Goal: Task Accomplishment & Management: Manage account settings

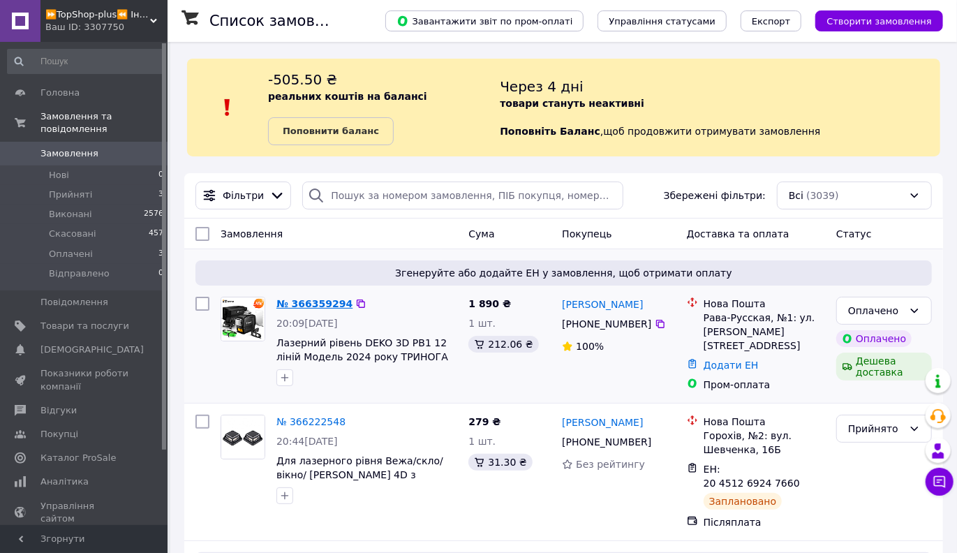
click at [306, 299] on link "№ 366359294" at bounding box center [314, 303] width 76 height 11
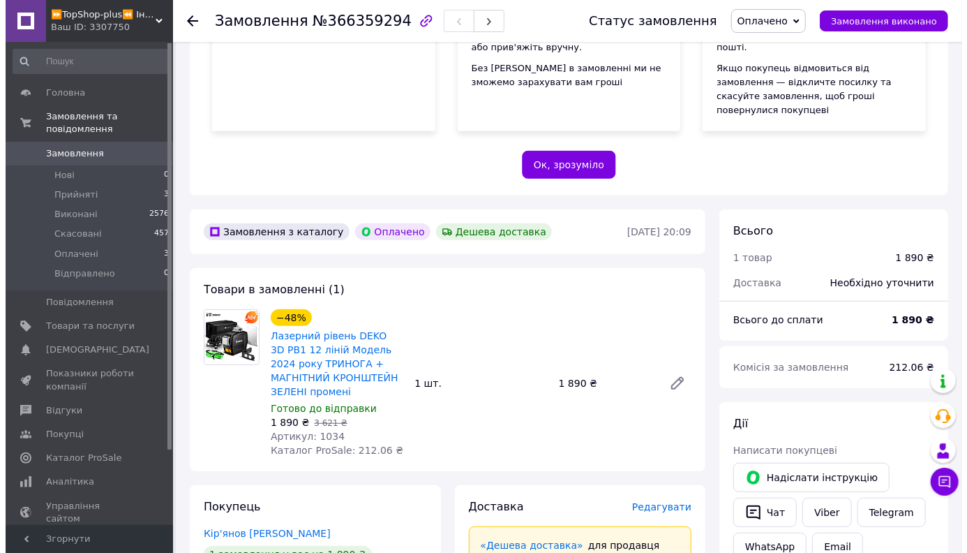
scroll to position [419, 0]
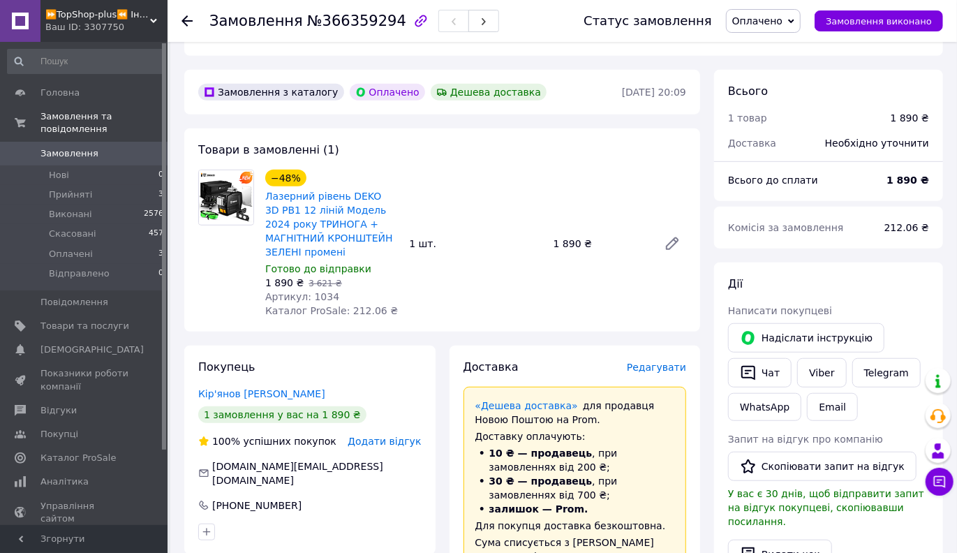
click at [654, 361] on span "Редагувати" at bounding box center [656, 366] width 59 height 11
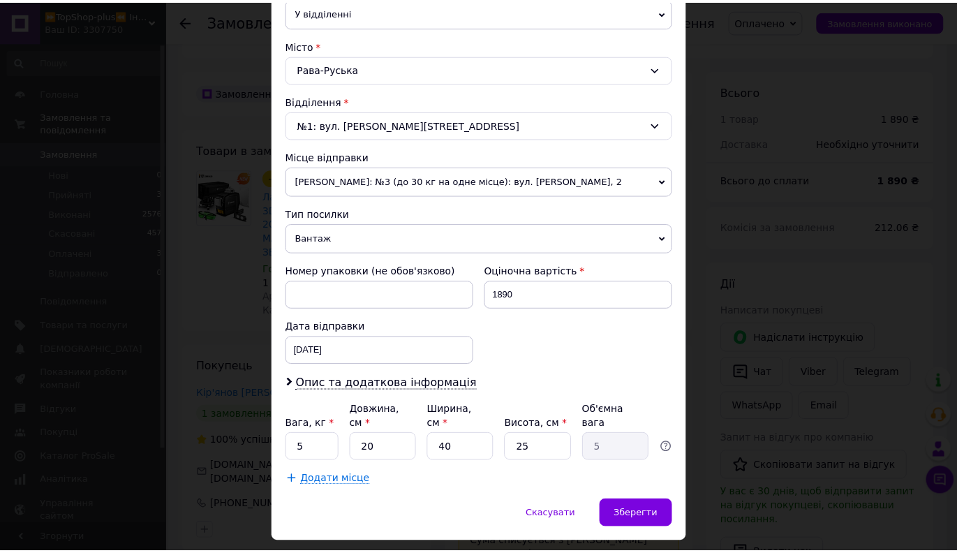
scroll to position [368, 0]
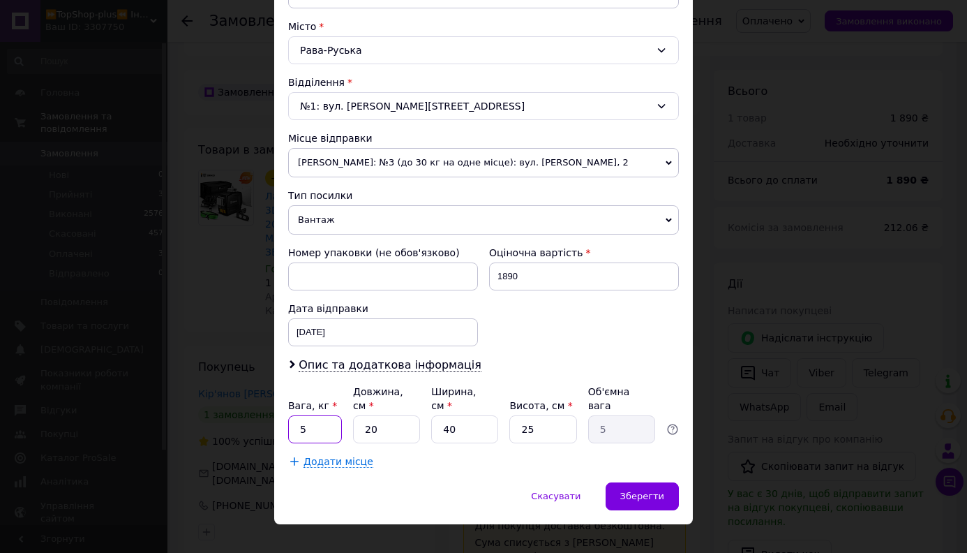
click at [301, 415] on input "5" at bounding box center [315, 429] width 54 height 28
type input "2"
click at [465, 417] on input "40" at bounding box center [464, 429] width 67 height 28
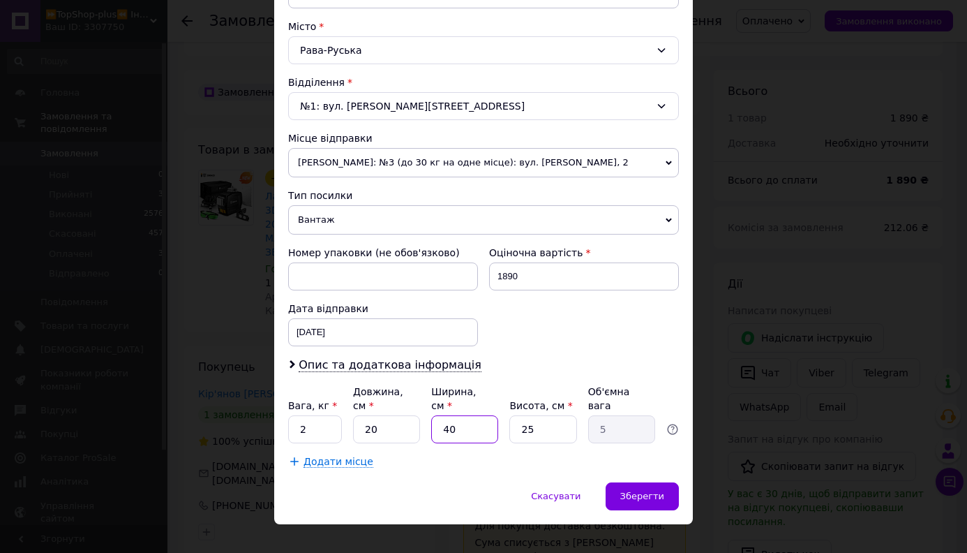
type input "2"
type input "0.25"
type input "20"
type input "2.5"
type input "20"
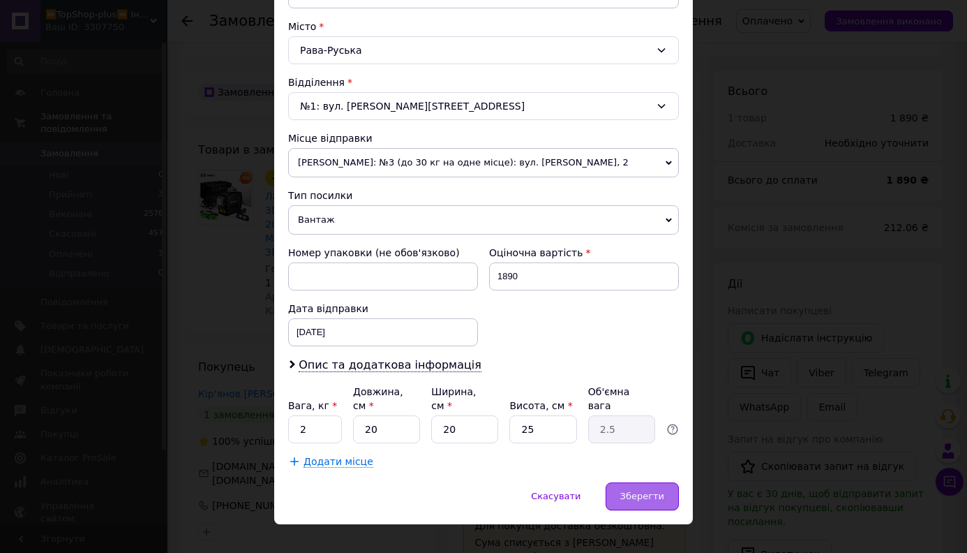
click at [637, 491] on span "Зберегти" at bounding box center [642, 496] width 44 height 10
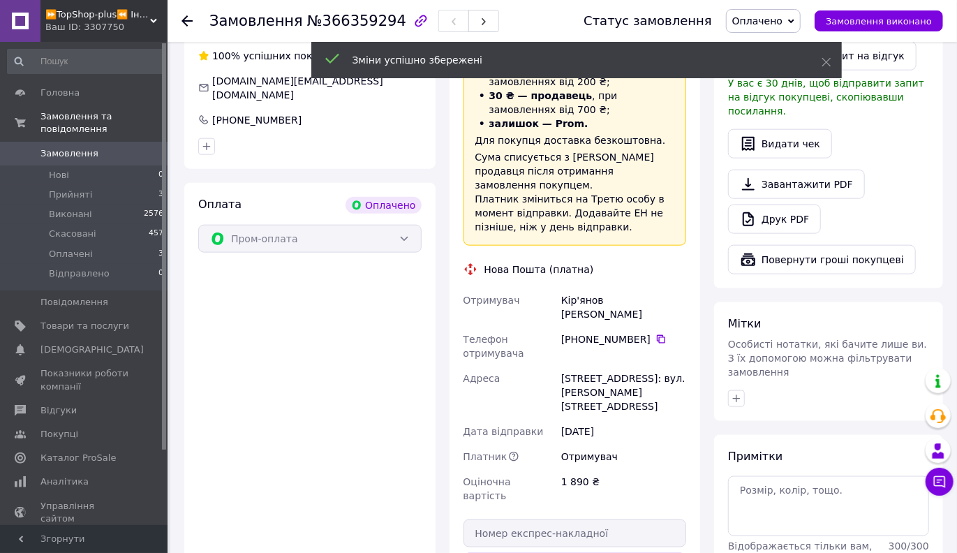
scroll to position [907, 0]
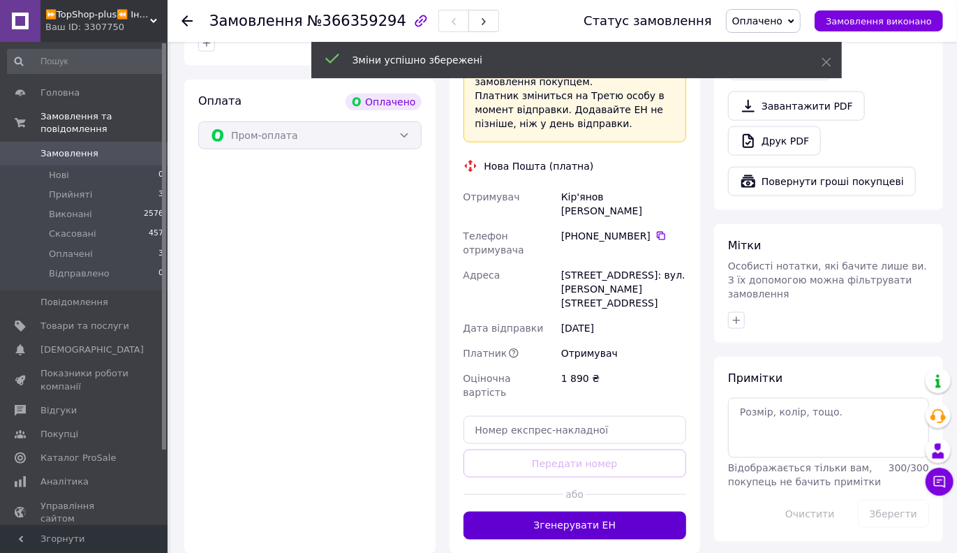
click at [584, 511] on button "Згенерувати ЕН" at bounding box center [574, 525] width 223 height 28
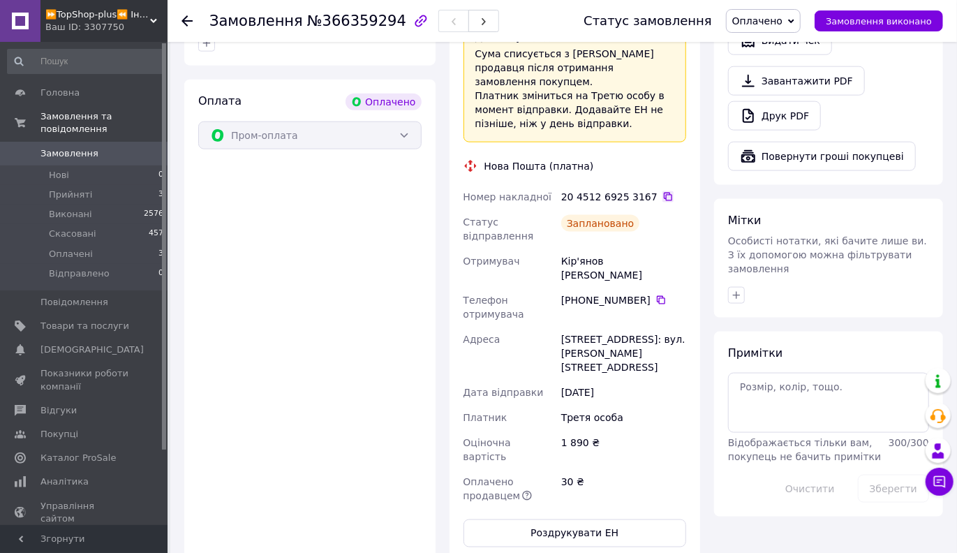
click at [662, 191] on icon at bounding box center [667, 196] width 11 height 11
click at [48, 147] on span "Замовлення" at bounding box center [69, 153] width 58 height 13
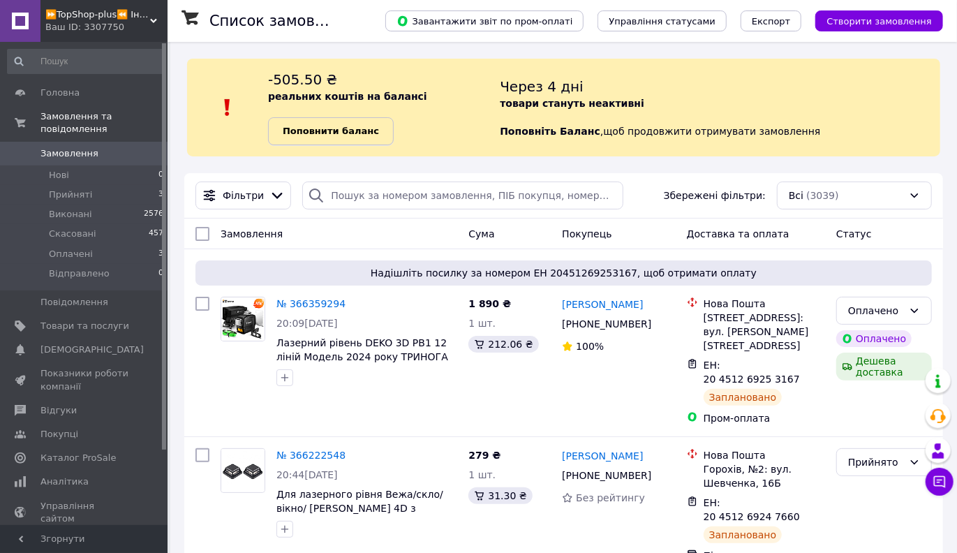
click at [335, 126] on b "Поповнити баланс" at bounding box center [331, 131] width 96 height 10
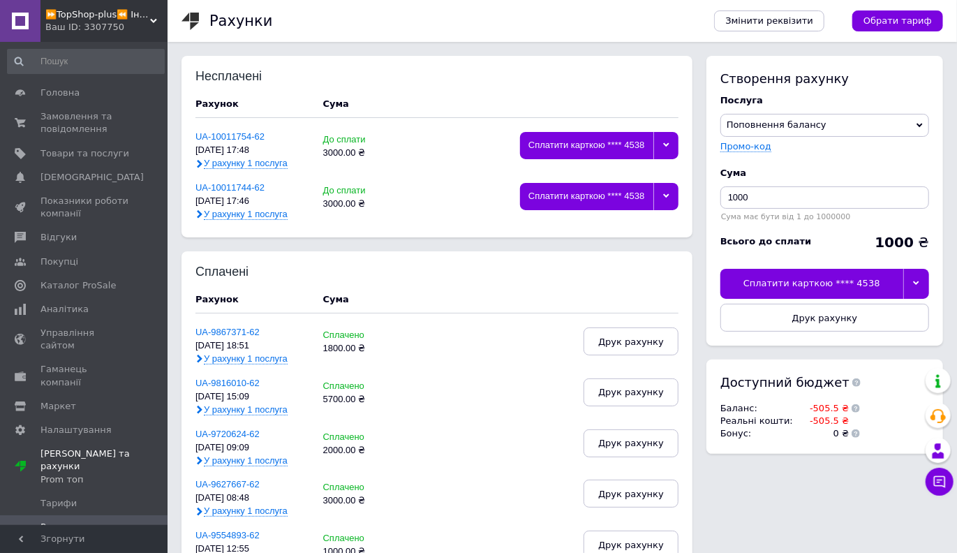
click at [920, 277] on div at bounding box center [916, 283] width 26 height 29
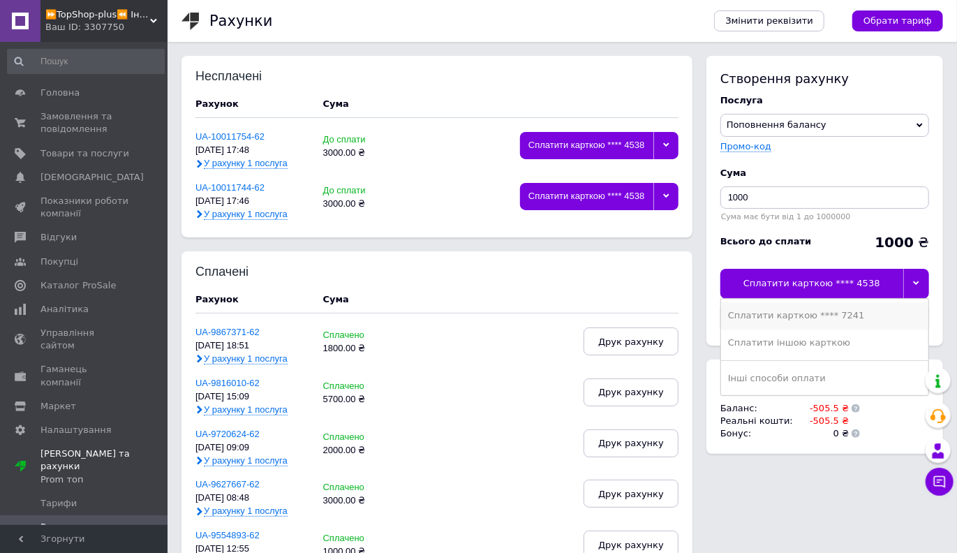
click at [846, 320] on div "Сплатити карткою **** 7241" at bounding box center [824, 315] width 193 height 13
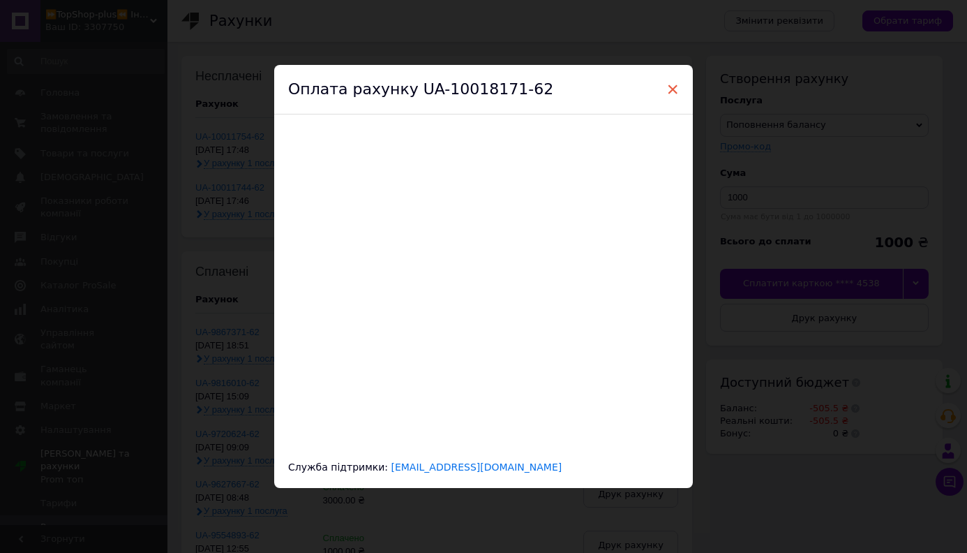
click at [668, 89] on span "×" at bounding box center [672, 89] width 13 height 24
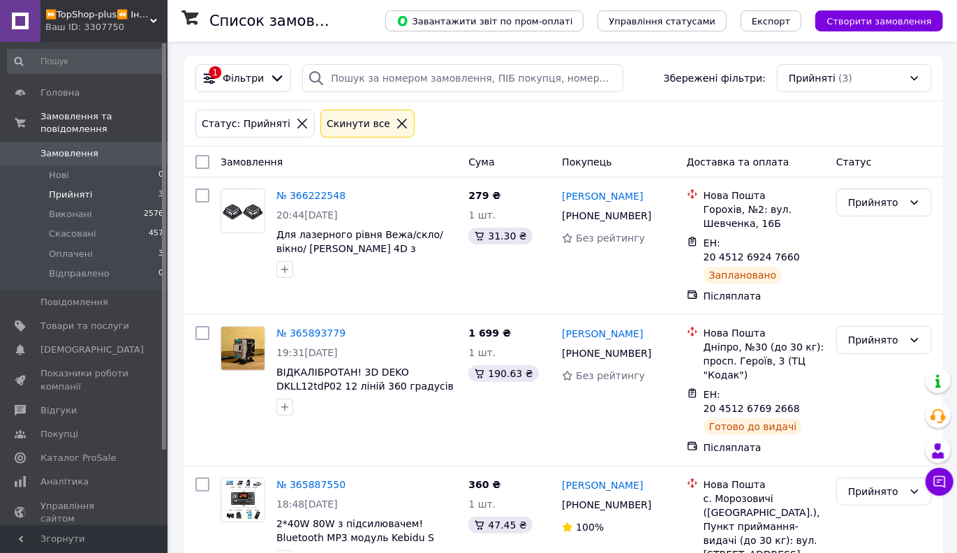
click at [58, 188] on span "Прийняті" at bounding box center [70, 194] width 43 height 13
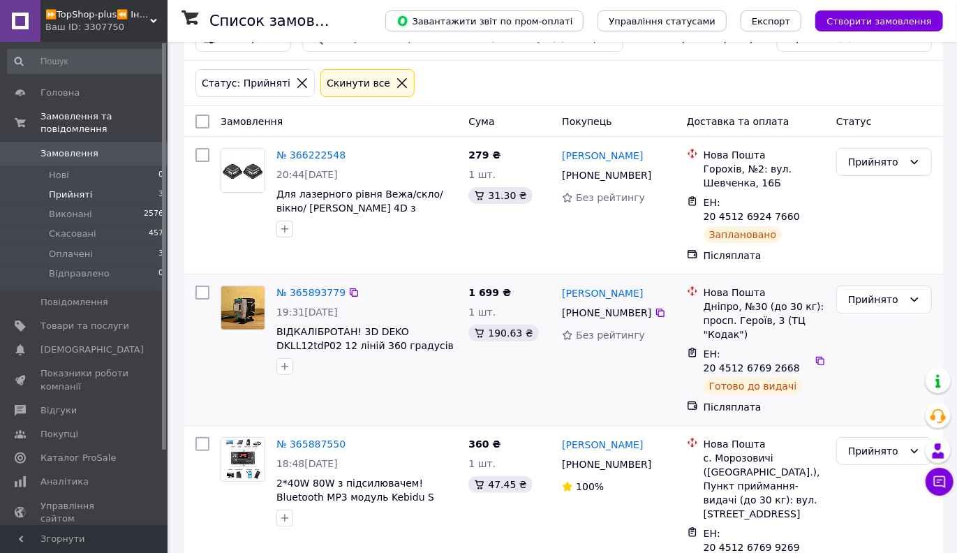
scroll to position [61, 0]
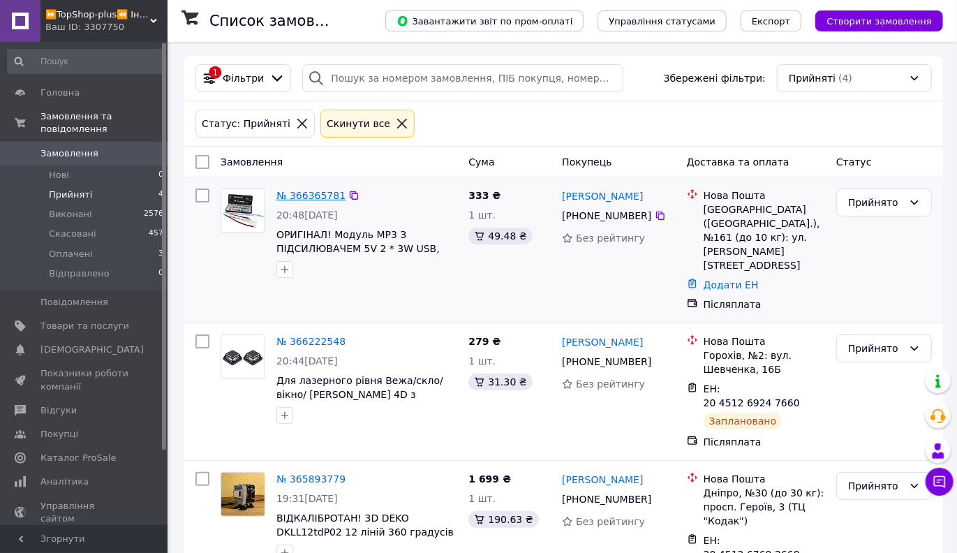
click at [304, 197] on link "№ 366365781" at bounding box center [310, 195] width 69 height 11
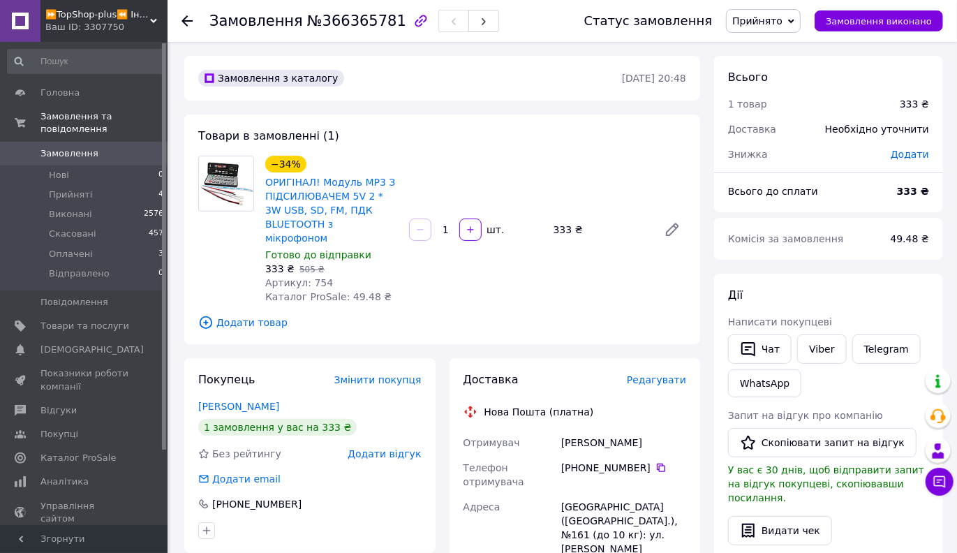
click at [657, 374] on span "Редагувати" at bounding box center [656, 379] width 59 height 11
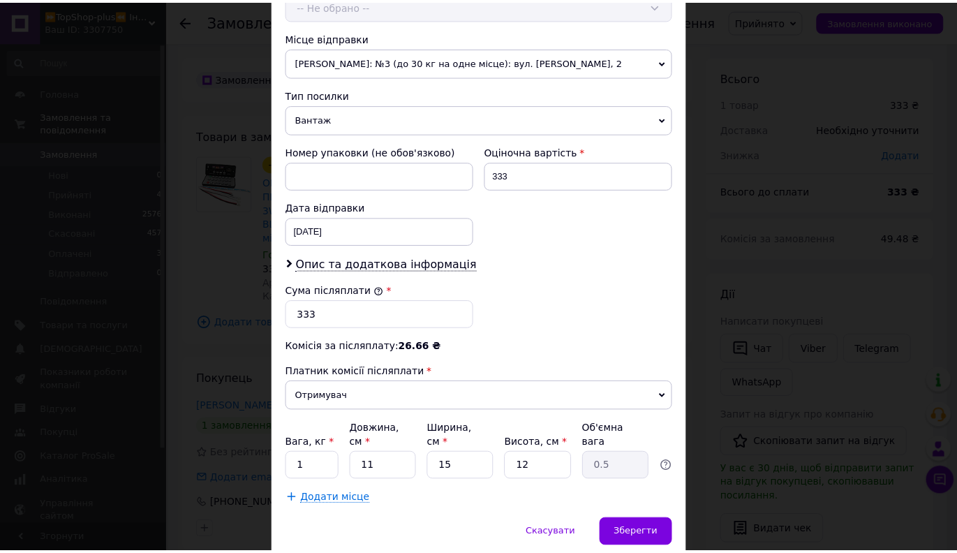
scroll to position [505, 0]
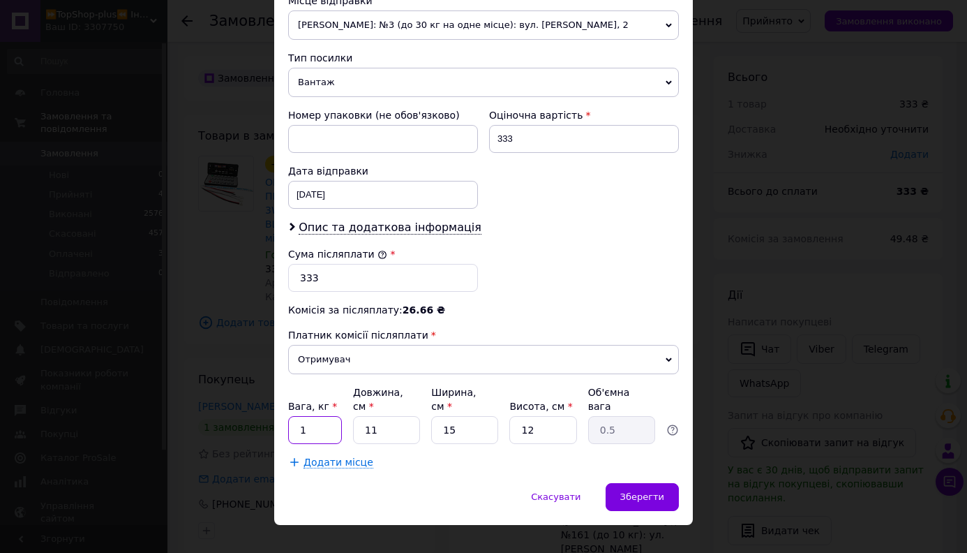
click at [322, 417] on input "1" at bounding box center [315, 430] width 54 height 28
type input "0.5"
click at [645, 483] on div "Зберегти" at bounding box center [642, 497] width 73 height 28
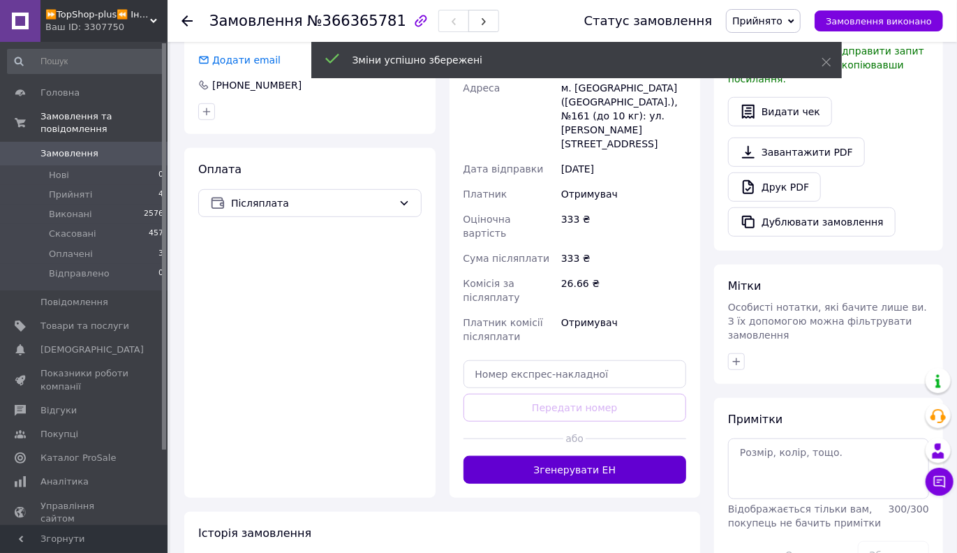
click at [575, 456] on button "Згенерувати ЕН" at bounding box center [574, 470] width 223 height 28
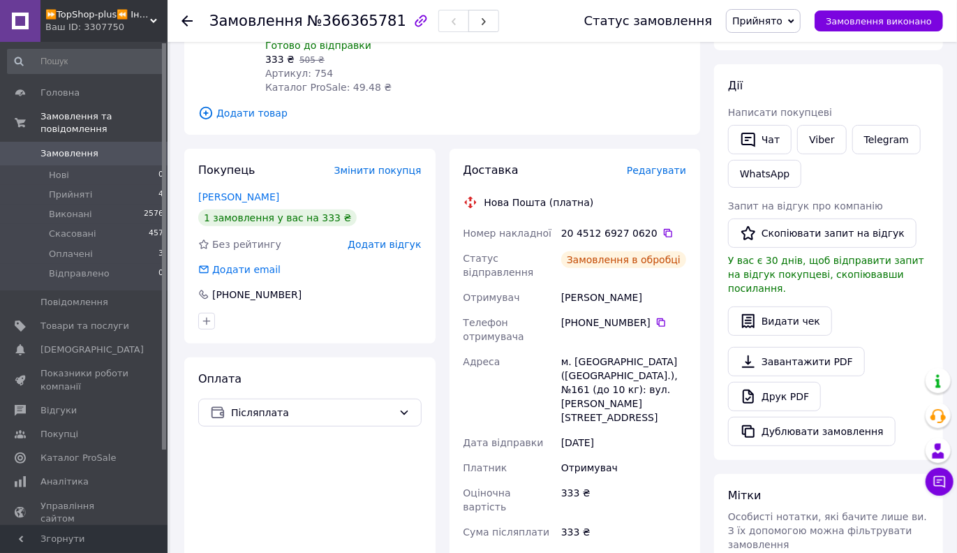
scroll to position [0, 0]
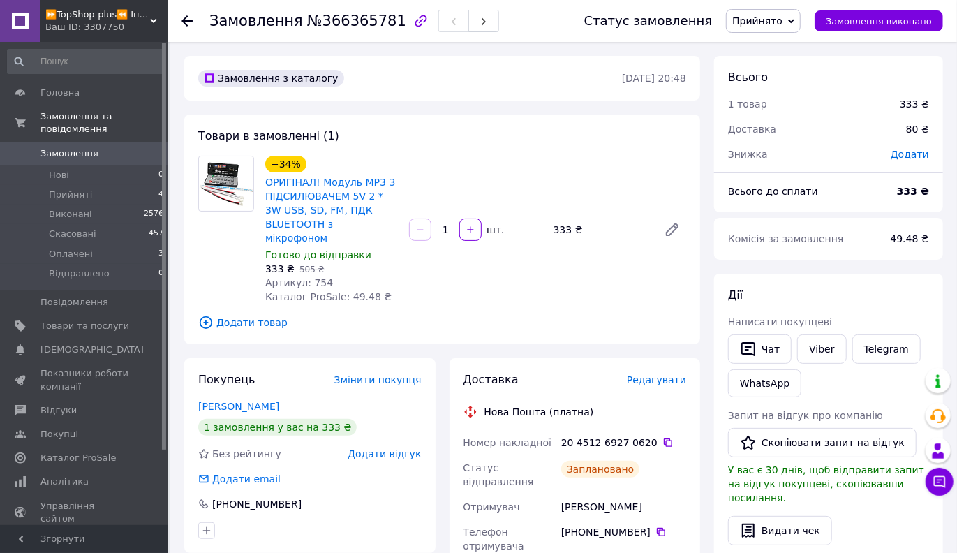
click at [54, 147] on span "Замовлення" at bounding box center [69, 153] width 58 height 13
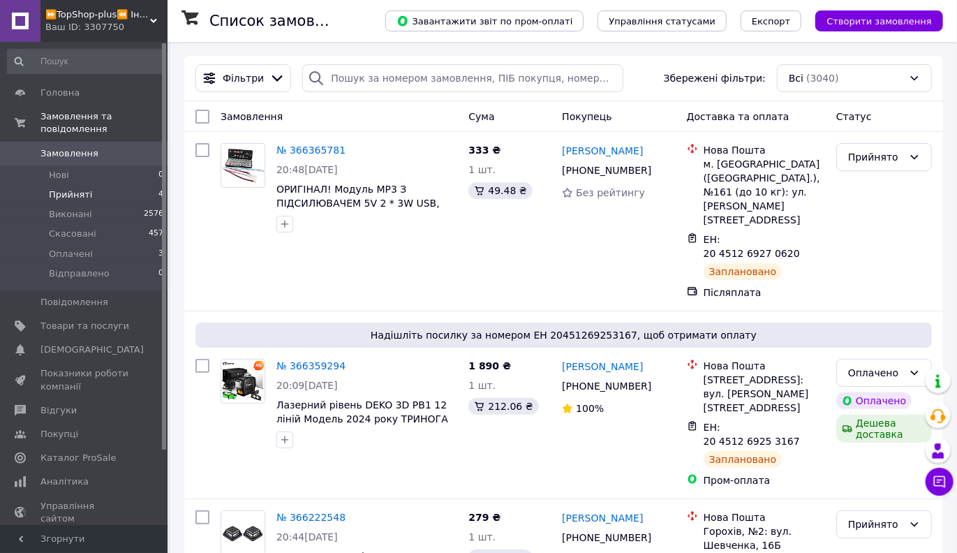
click at [69, 188] on span "Прийняті" at bounding box center [70, 194] width 43 height 13
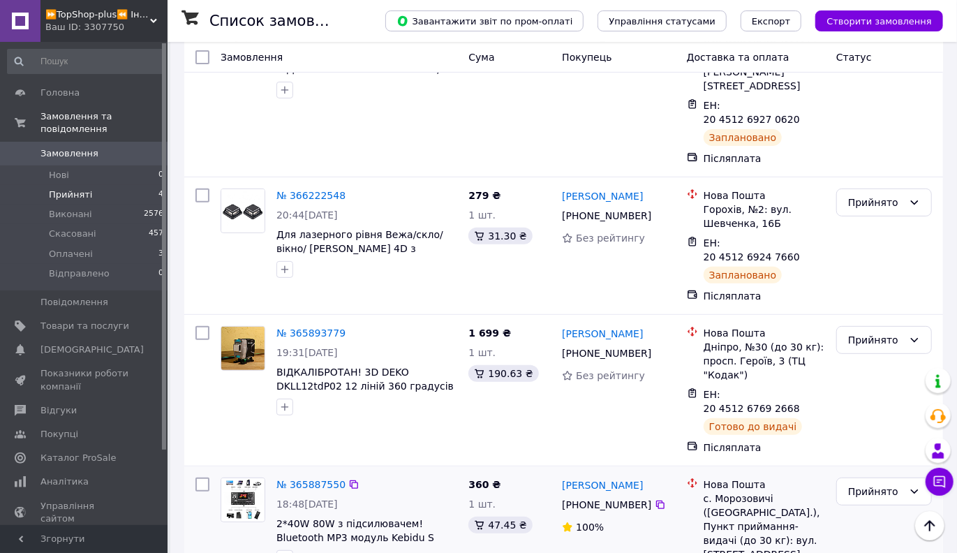
scroll to position [199, 0]
